Goal: Task Accomplishment & Management: Use online tool/utility

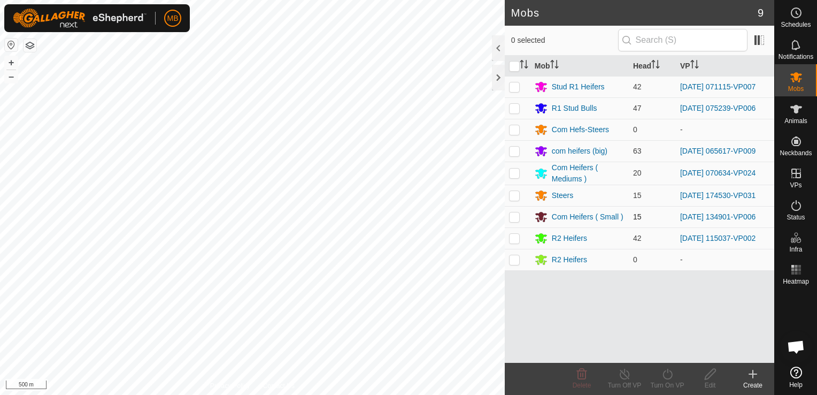
click at [516, 217] on p-checkbox at bounding box center [514, 216] width 11 height 9
checkbox input "true"
click at [623, 379] on icon at bounding box center [625, 373] width 10 height 11
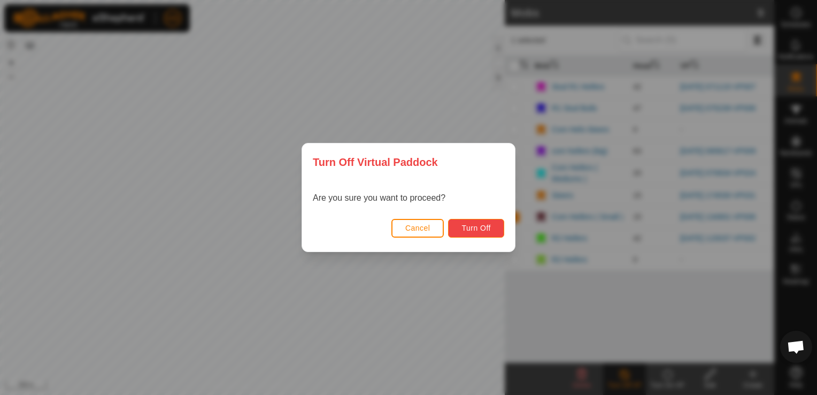
click at [477, 230] on span "Turn Off" at bounding box center [476, 228] width 29 height 9
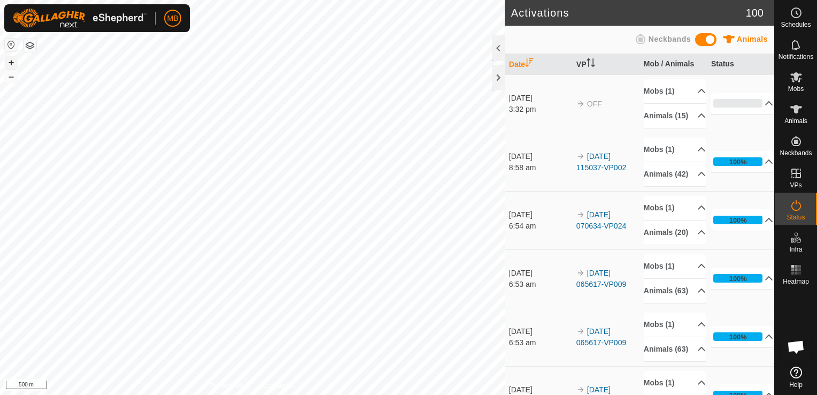
click at [7, 59] on button "+" at bounding box center [11, 62] width 13 height 13
click at [8, 61] on button "+" at bounding box center [11, 62] width 13 height 13
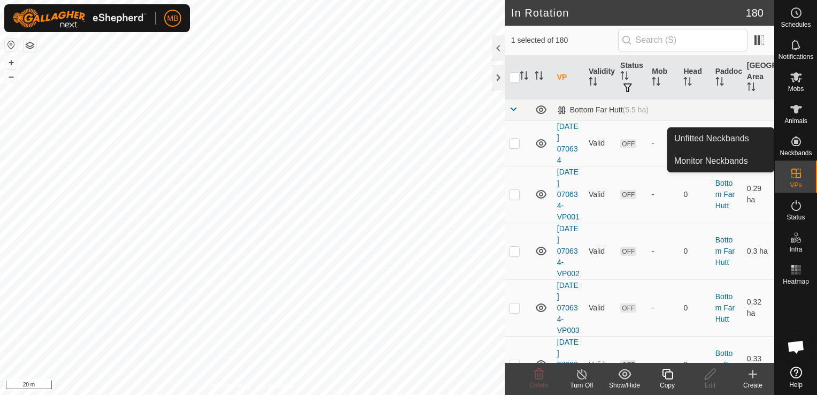
click at [662, 380] on icon at bounding box center [667, 373] width 13 height 13
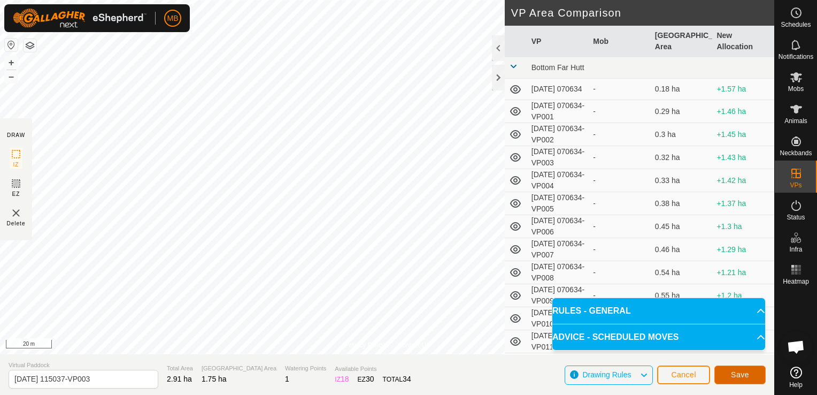
click at [758, 375] on button "Save" at bounding box center [739, 374] width 51 height 19
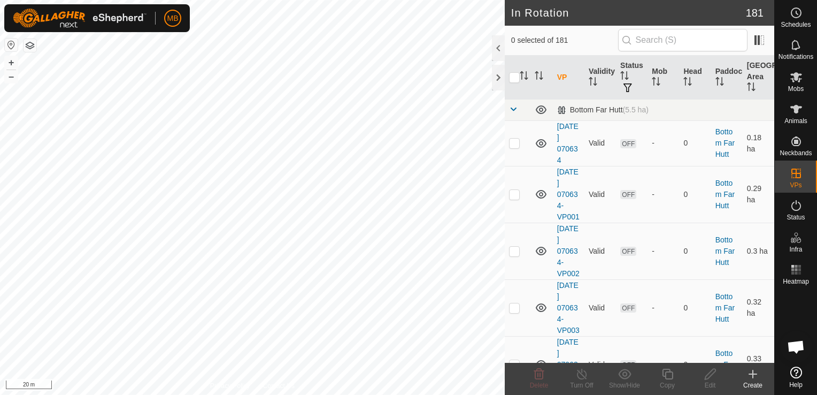
checkbox input "true"
click at [667, 384] on div "Copy" at bounding box center [667, 385] width 43 height 10
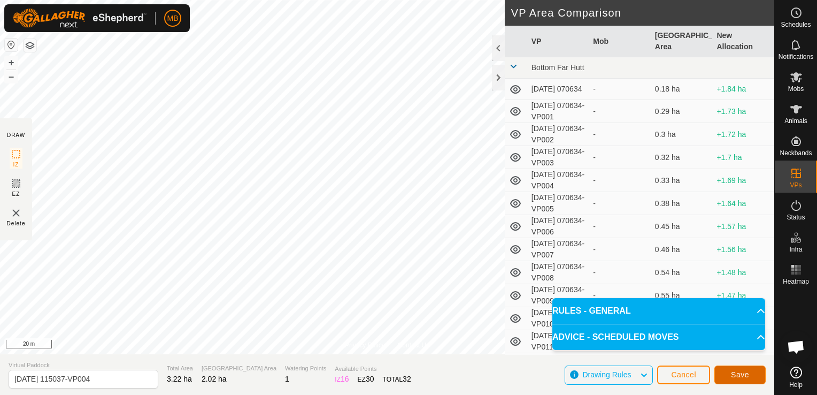
click at [737, 378] on span "Save" at bounding box center [740, 374] width 18 height 9
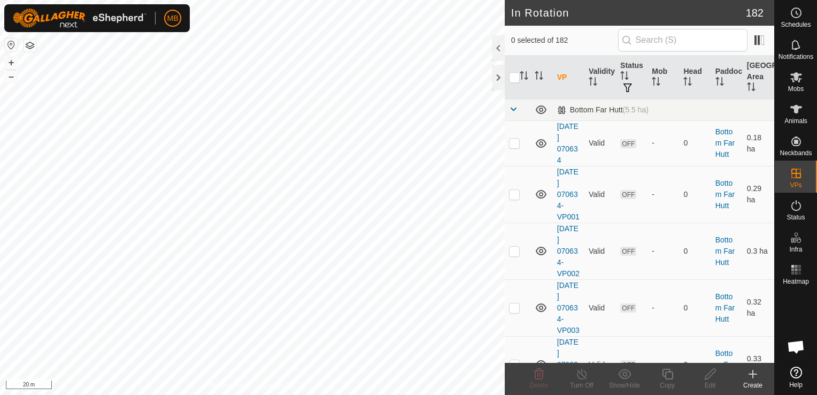
checkbox input "true"
click at [670, 381] on div "Copy" at bounding box center [667, 385] width 43 height 10
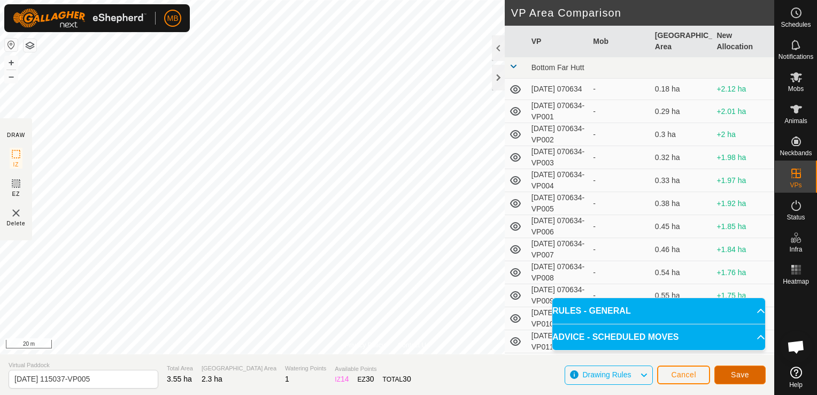
click at [742, 372] on span "Save" at bounding box center [740, 374] width 18 height 9
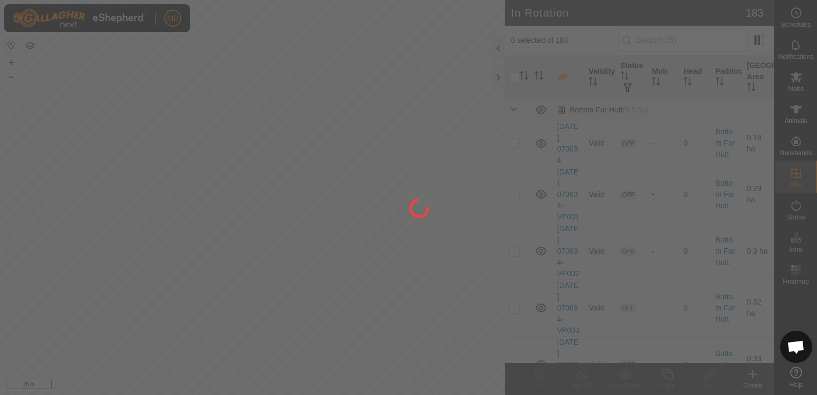
click at [263, 105] on div "MB Schedules Notifications Mobs Animals Neckbands VPs Status Infra Heatmap Help…" at bounding box center [408, 197] width 817 height 395
checkbox input "true"
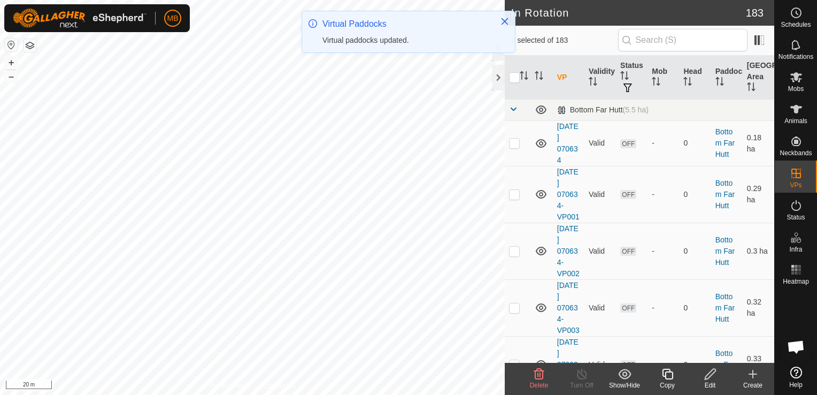
click at [666, 377] on icon at bounding box center [667, 373] width 13 height 13
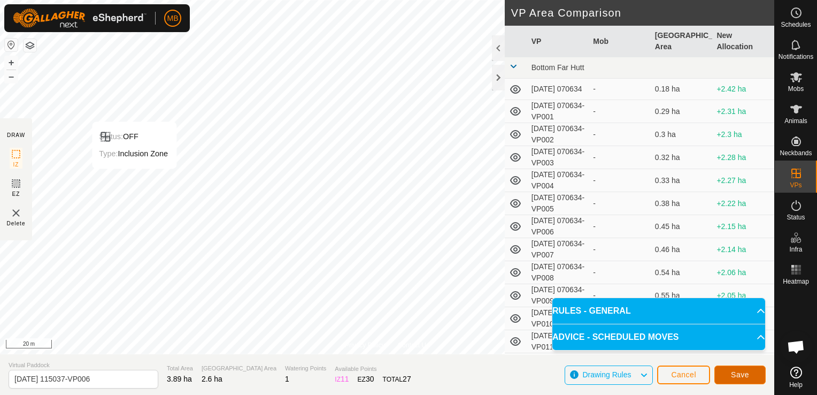
click at [737, 381] on button "Save" at bounding box center [739, 374] width 51 height 19
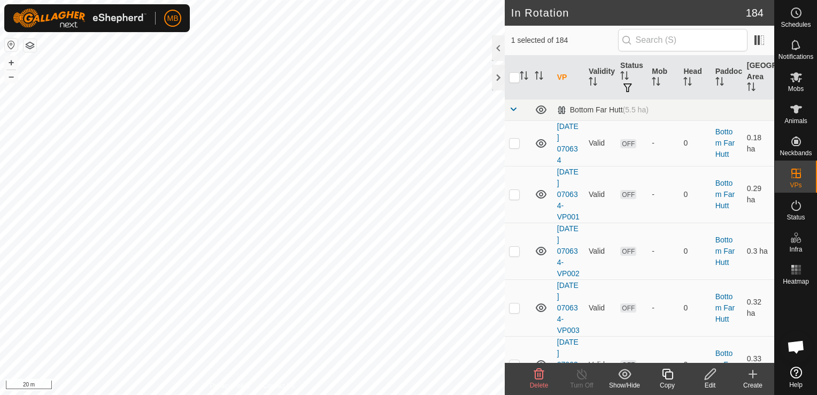
checkbox input "true"
click at [663, 374] on icon at bounding box center [667, 373] width 13 height 13
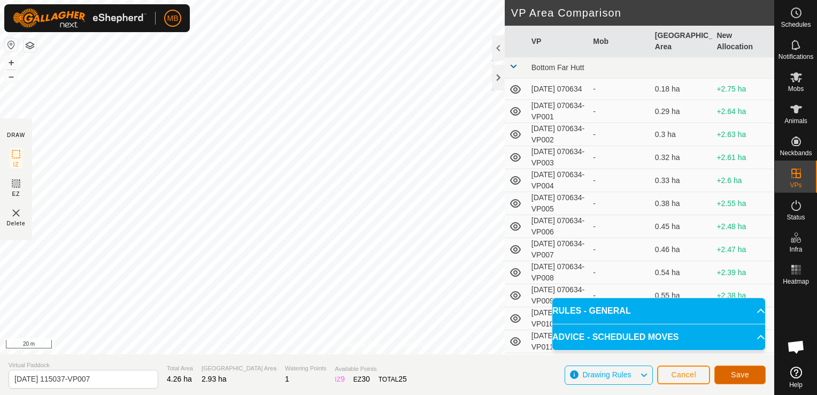
click at [729, 378] on button "Save" at bounding box center [739, 374] width 51 height 19
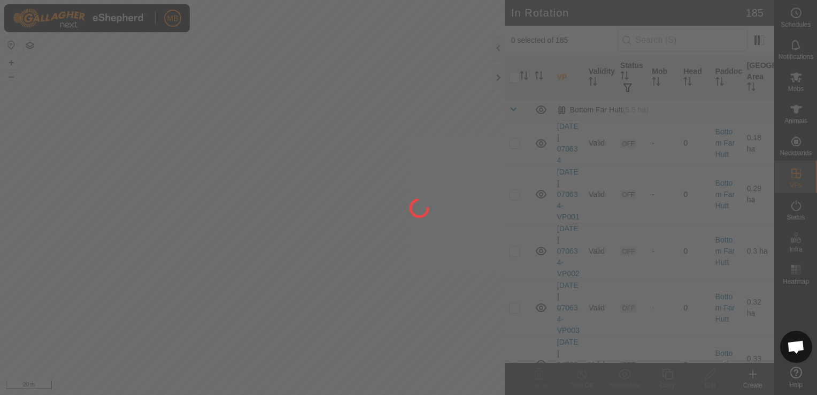
click at [395, 112] on div "MB Schedules Notifications Mobs Animals Neckbands VPs Status Infra Heatmap Help…" at bounding box center [408, 197] width 817 height 395
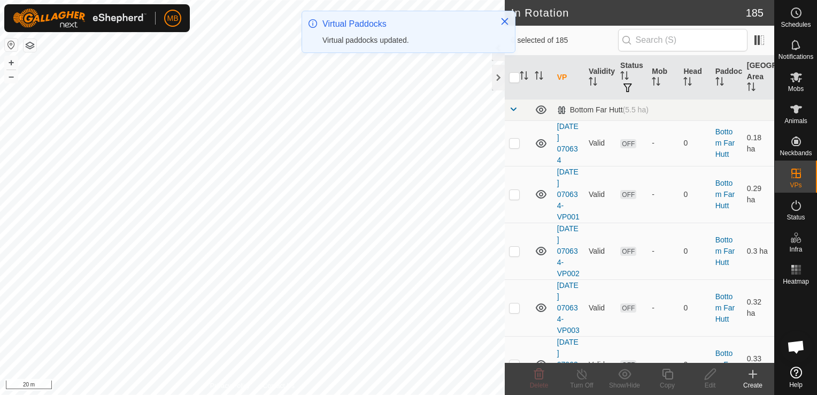
checkbox input "true"
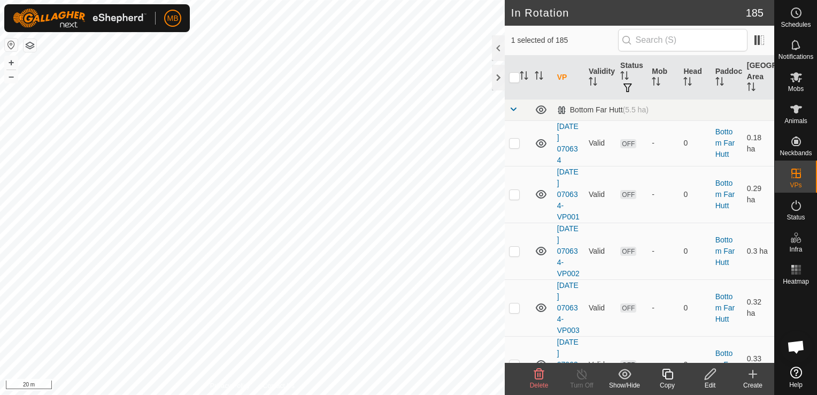
click at [669, 378] on icon at bounding box center [667, 373] width 11 height 11
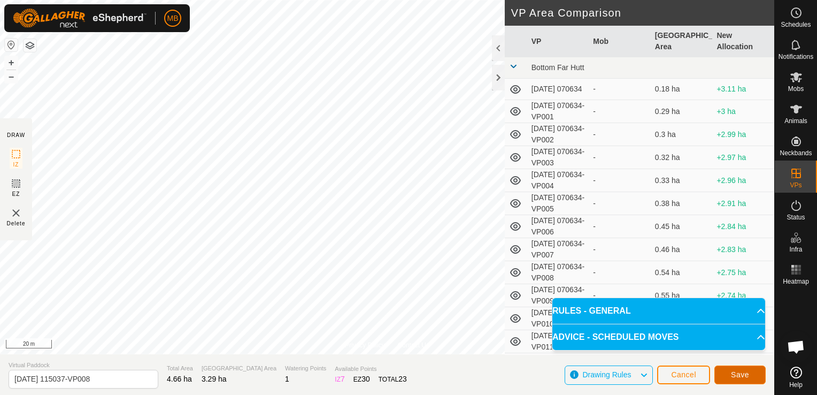
click at [729, 376] on button "Save" at bounding box center [739, 374] width 51 height 19
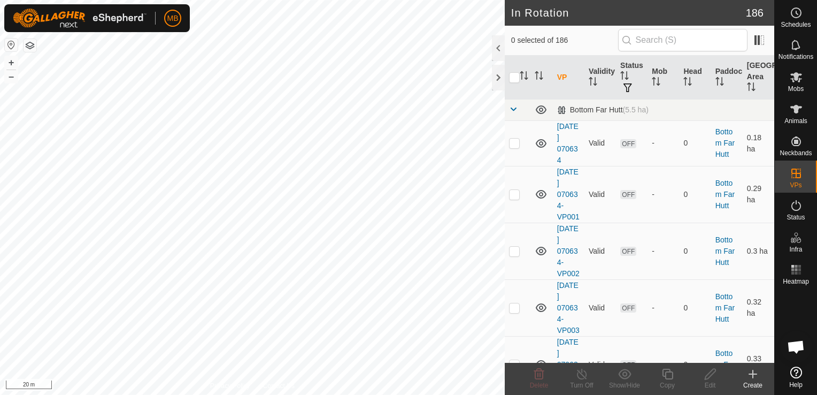
checkbox input "true"
click at [665, 381] on div "Copy" at bounding box center [667, 385] width 43 height 10
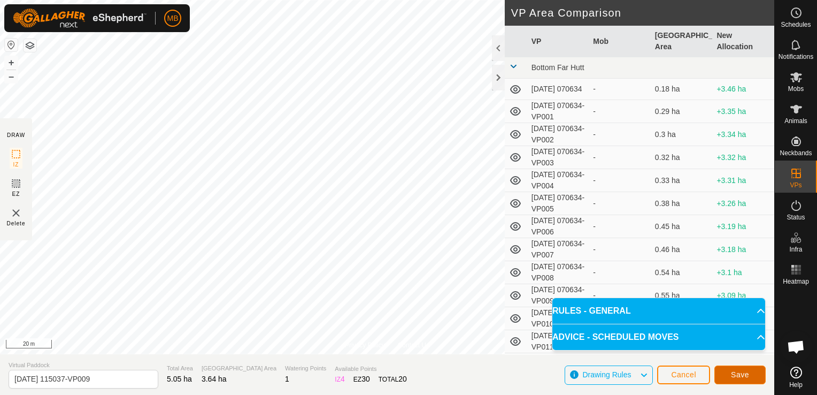
click at [734, 372] on span "Save" at bounding box center [740, 374] width 18 height 9
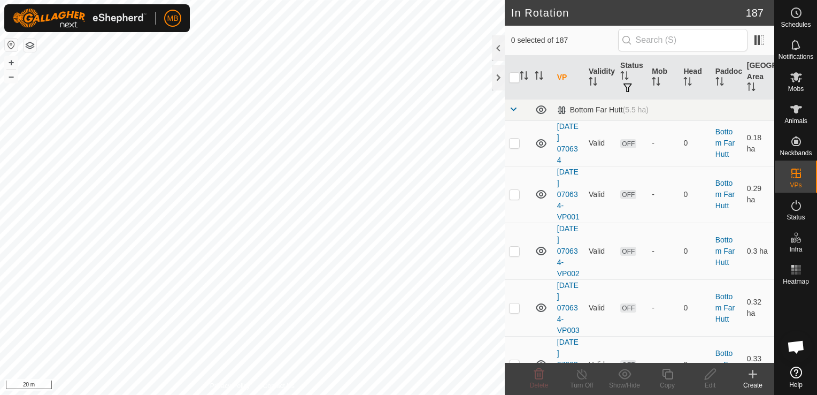
checkbox input "true"
click at [663, 378] on icon at bounding box center [667, 373] width 13 height 13
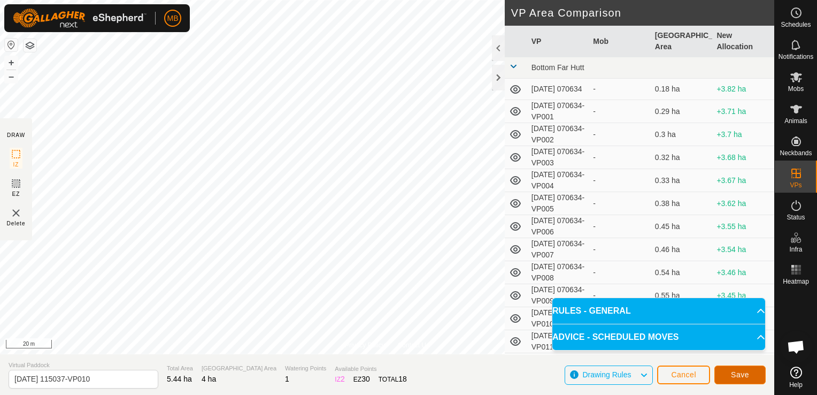
click at [740, 381] on button "Save" at bounding box center [739, 374] width 51 height 19
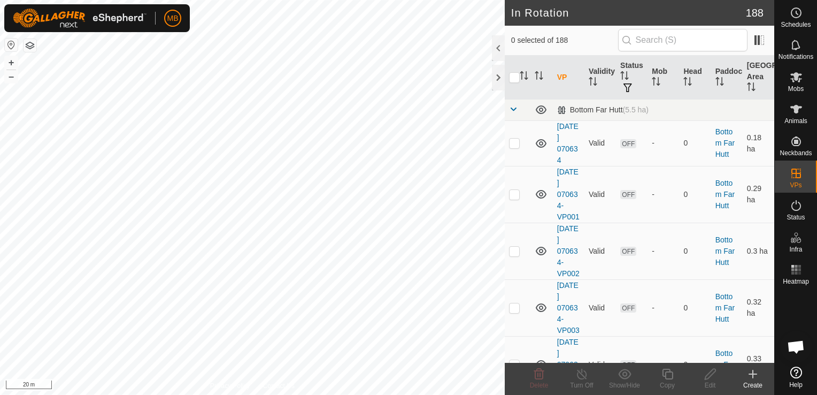
checkbox input "true"
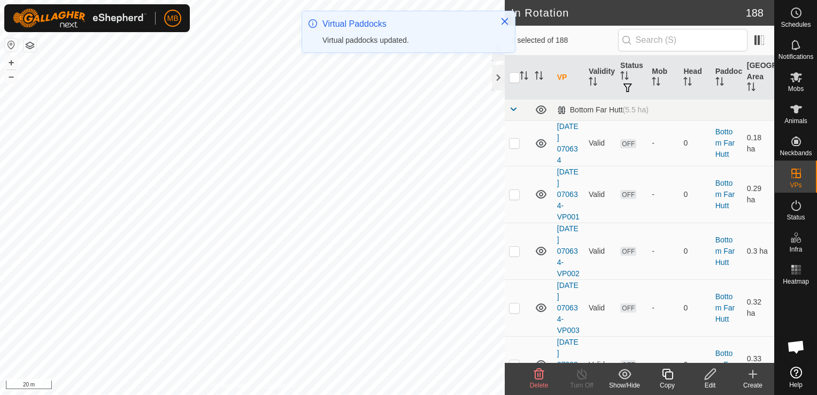
click at [663, 382] on div "Copy" at bounding box center [667, 385] width 43 height 10
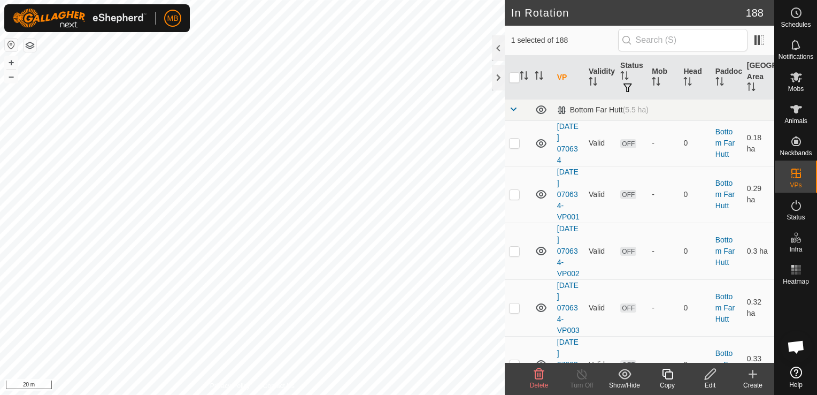
click at [660, 375] on copy-svg-icon at bounding box center [667, 373] width 43 height 13
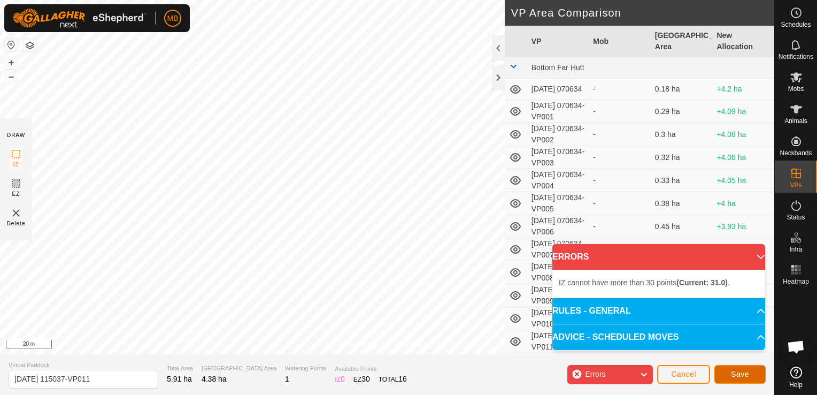
click at [735, 373] on span "Save" at bounding box center [740, 374] width 18 height 9
